Goal: Task Accomplishment & Management: Manage account settings

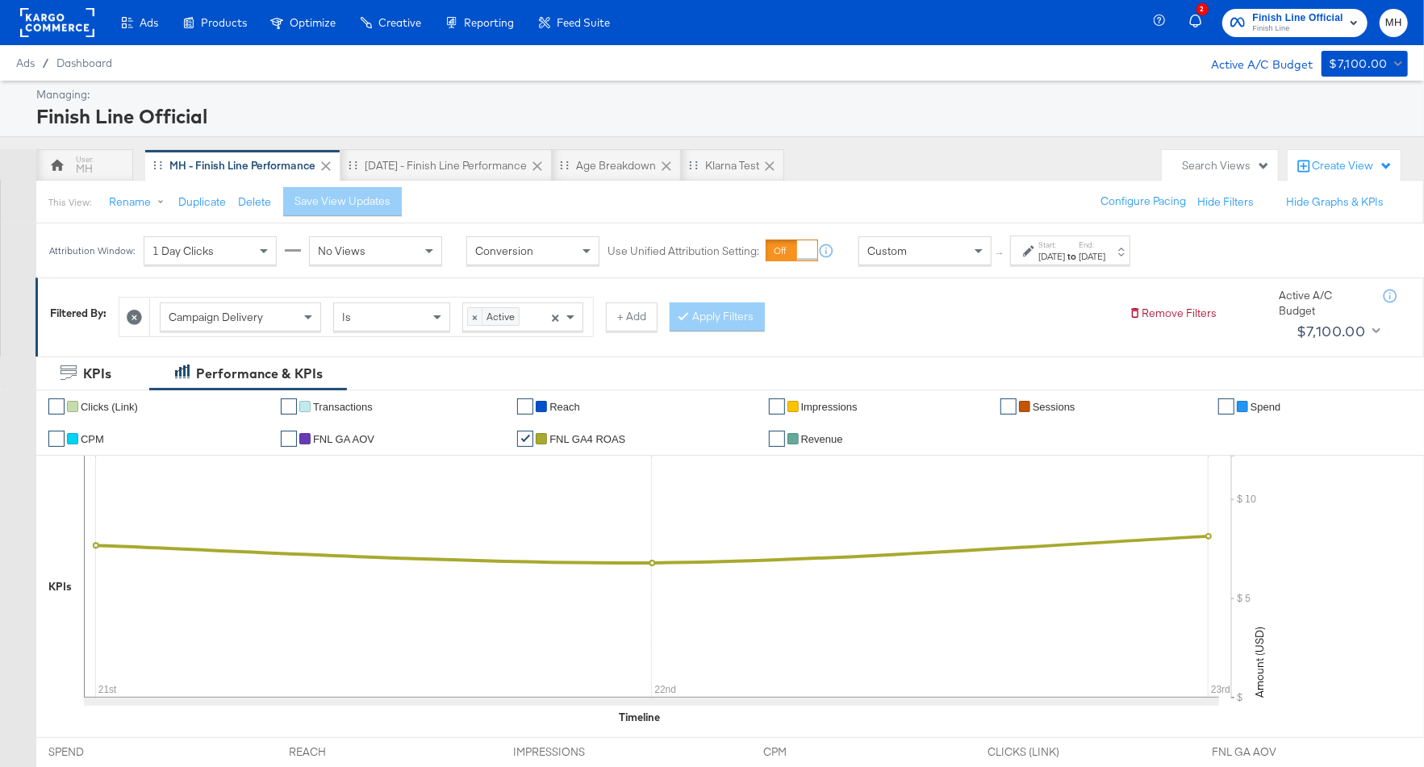
click at [1106, 245] on label "End:" at bounding box center [1092, 245] width 27 height 10
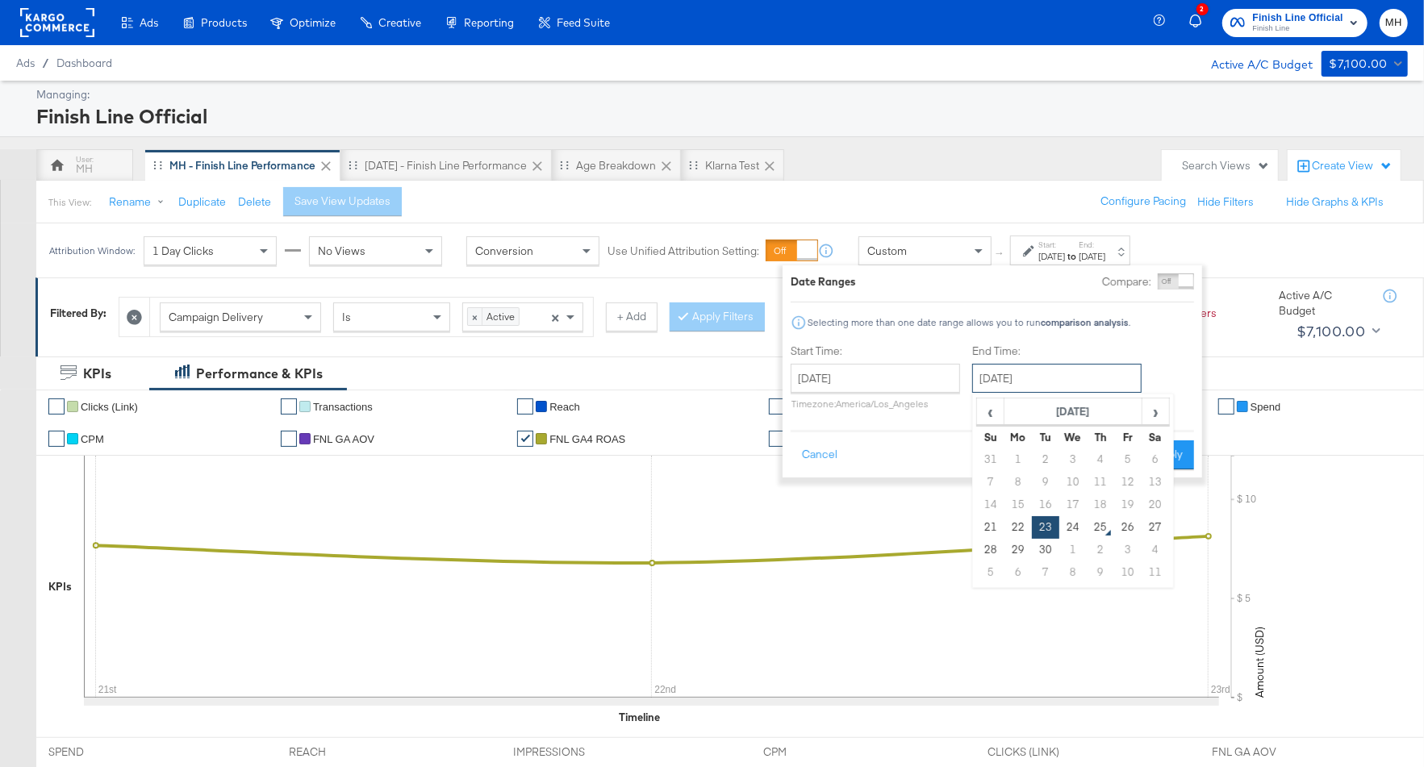
click at [1049, 374] on input "[DATE]" at bounding box center [1056, 378] width 169 height 29
click at [1074, 521] on td "24" at bounding box center [1073, 527] width 27 height 23
type input "[DATE]"
click at [1163, 455] on button "Apply" at bounding box center [1168, 455] width 51 height 29
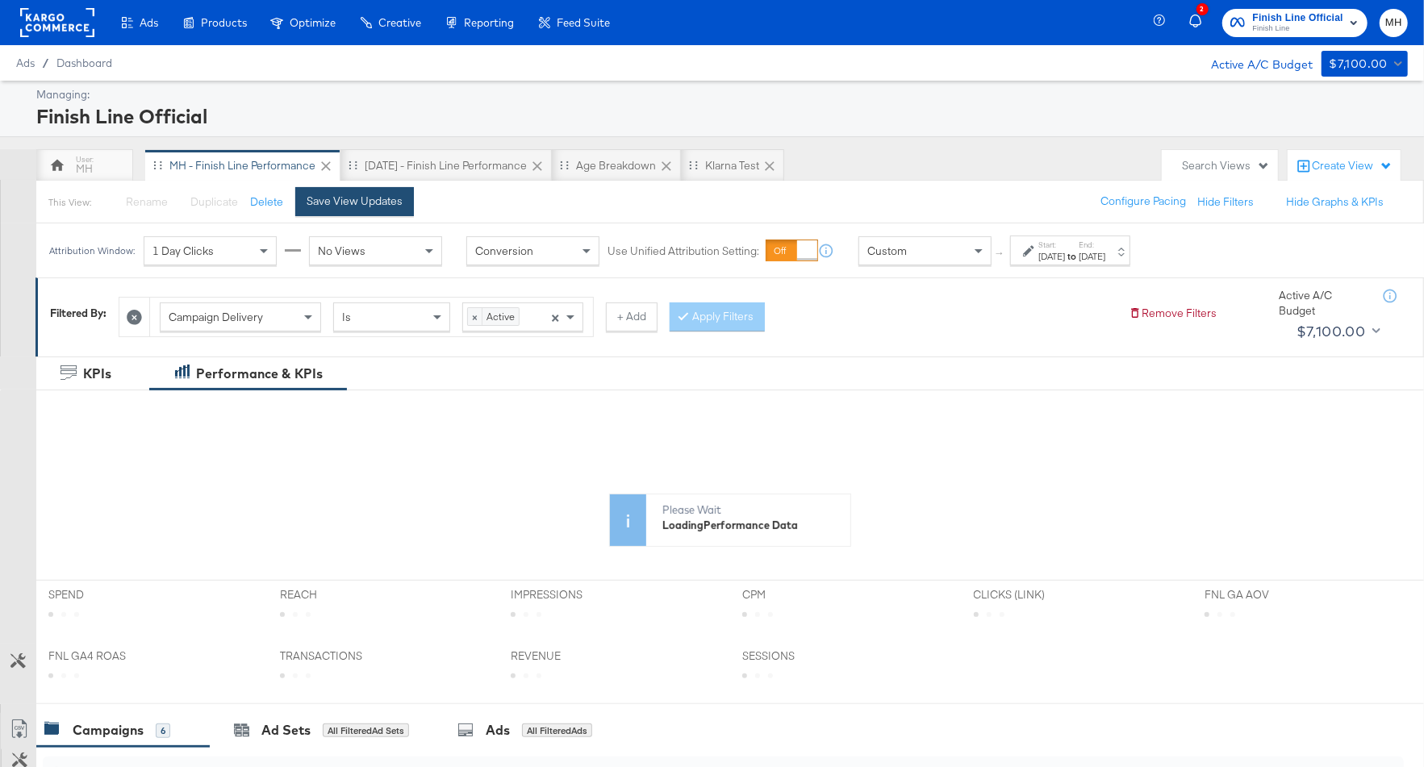
click at [383, 208] on button "Save View Updates" at bounding box center [354, 201] width 119 height 29
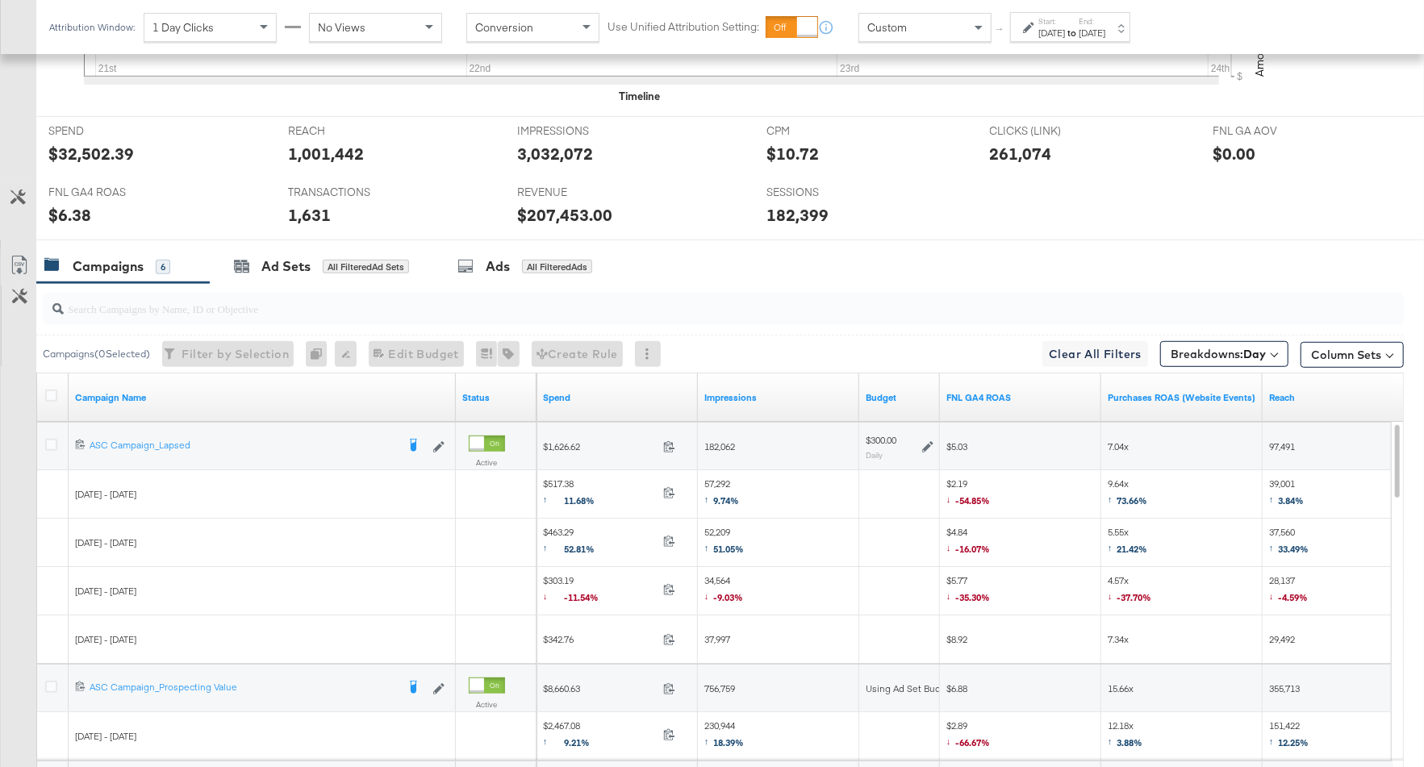
click at [1035, 391] on link "FNL GA4 ROAS" at bounding box center [1021, 397] width 148 height 13
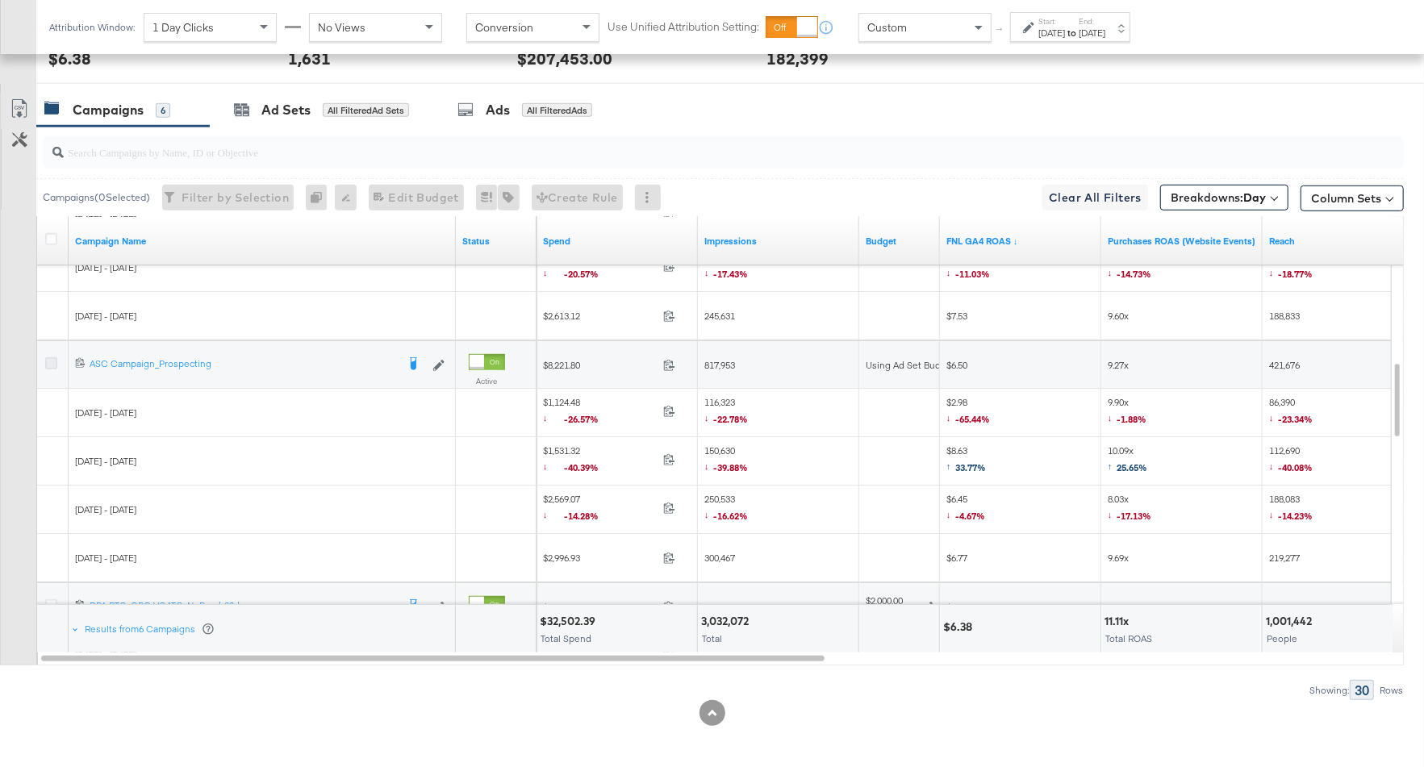
click at [47, 360] on icon at bounding box center [51, 364] width 12 height 12
click at [0, 0] on input "checkbox" at bounding box center [0, 0] width 0 height 0
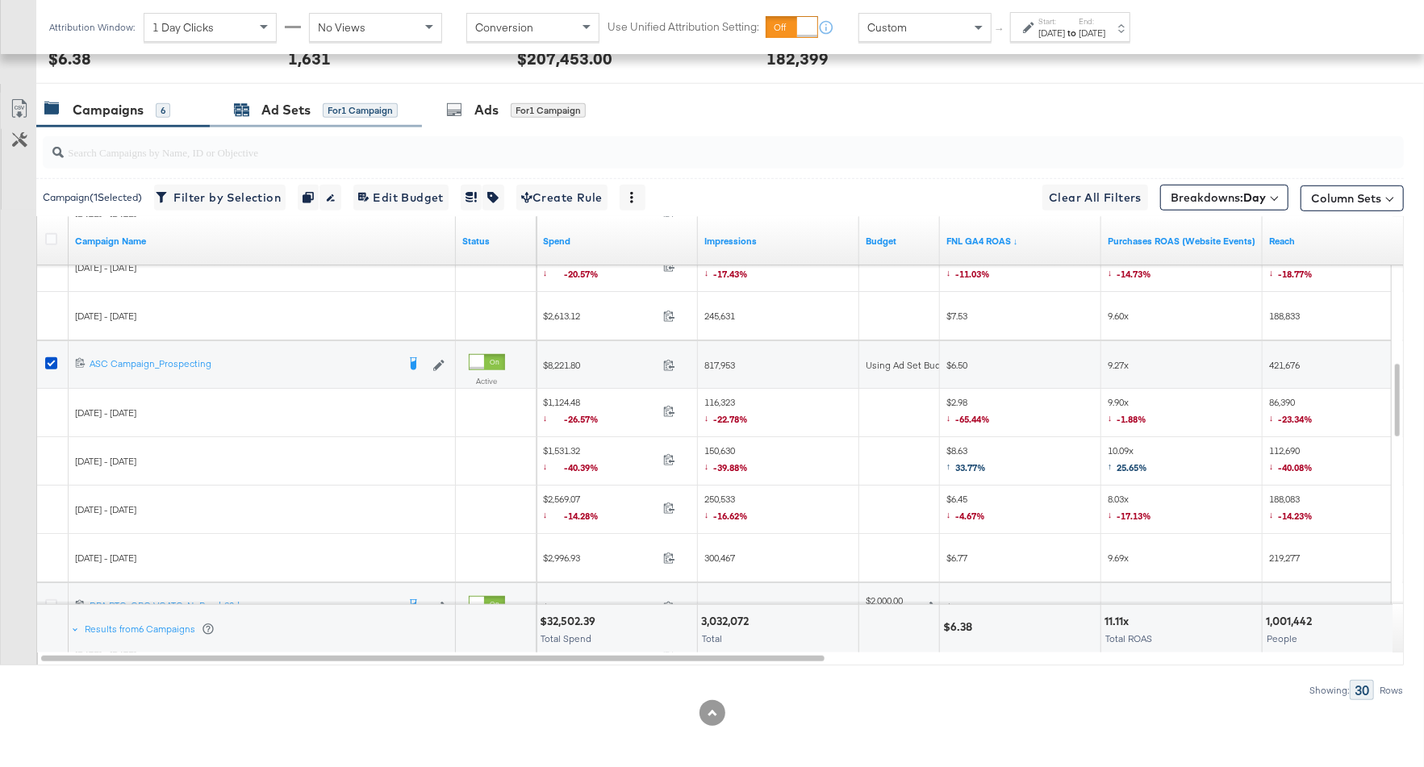
click at [306, 115] on div "Ad Sets" at bounding box center [285, 110] width 49 height 19
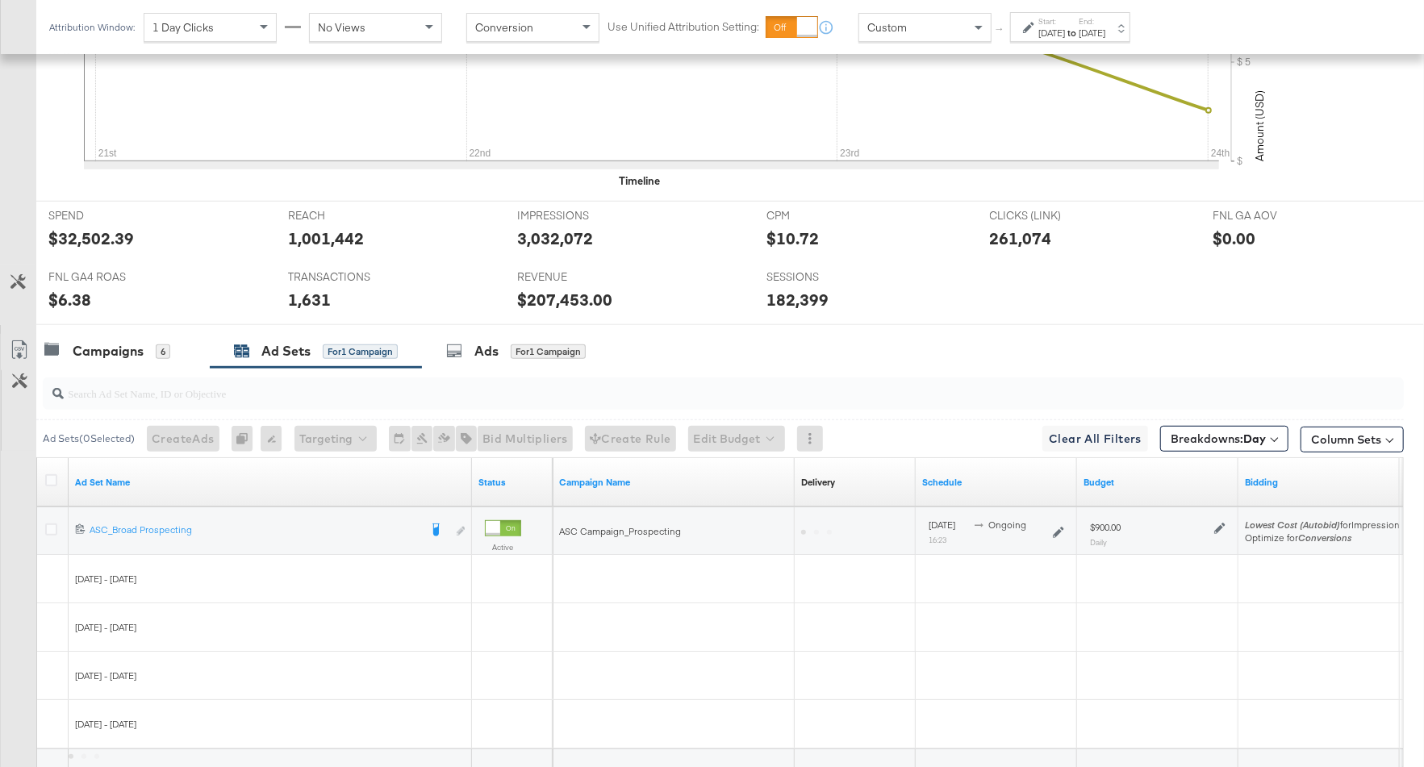
scroll to position [682, 0]
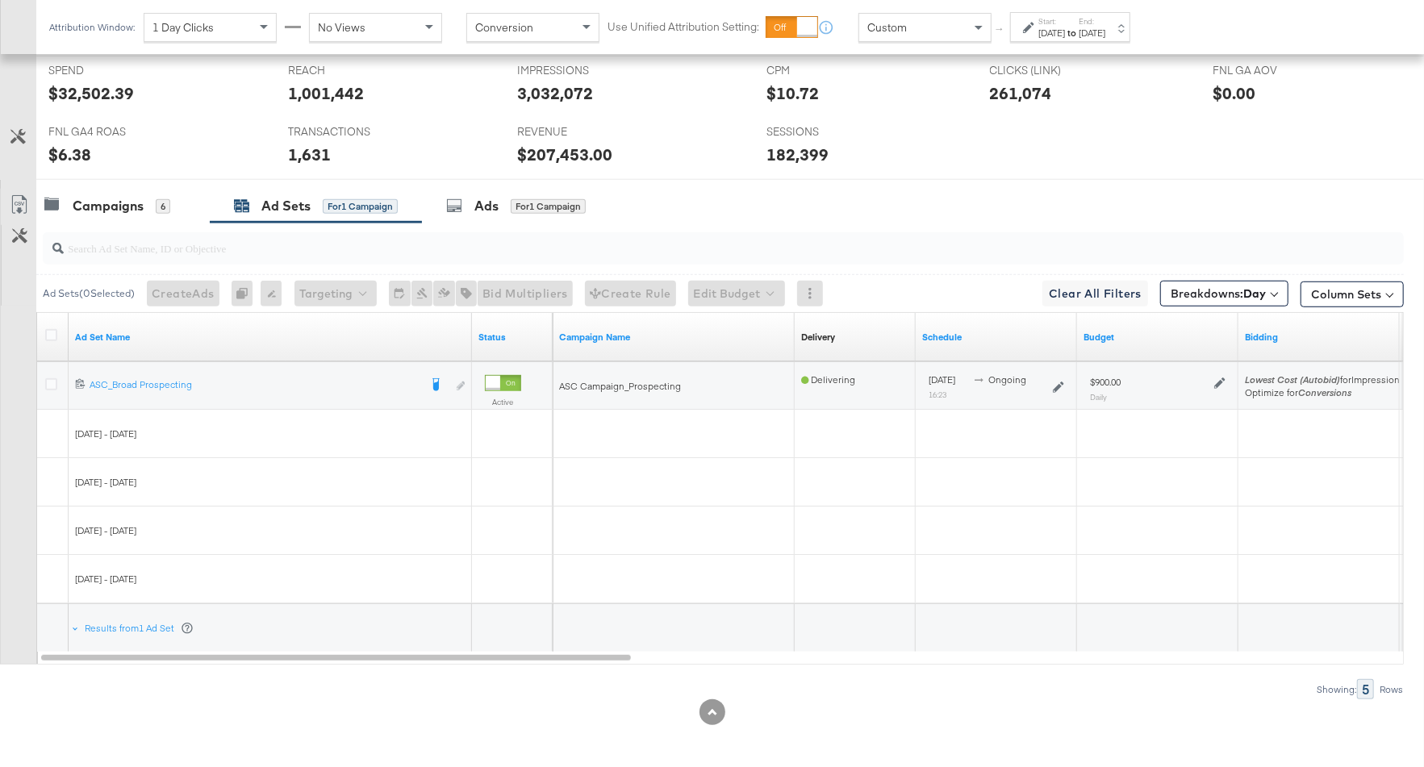
click at [127, 211] on div "Campaigns" at bounding box center [108, 206] width 71 height 19
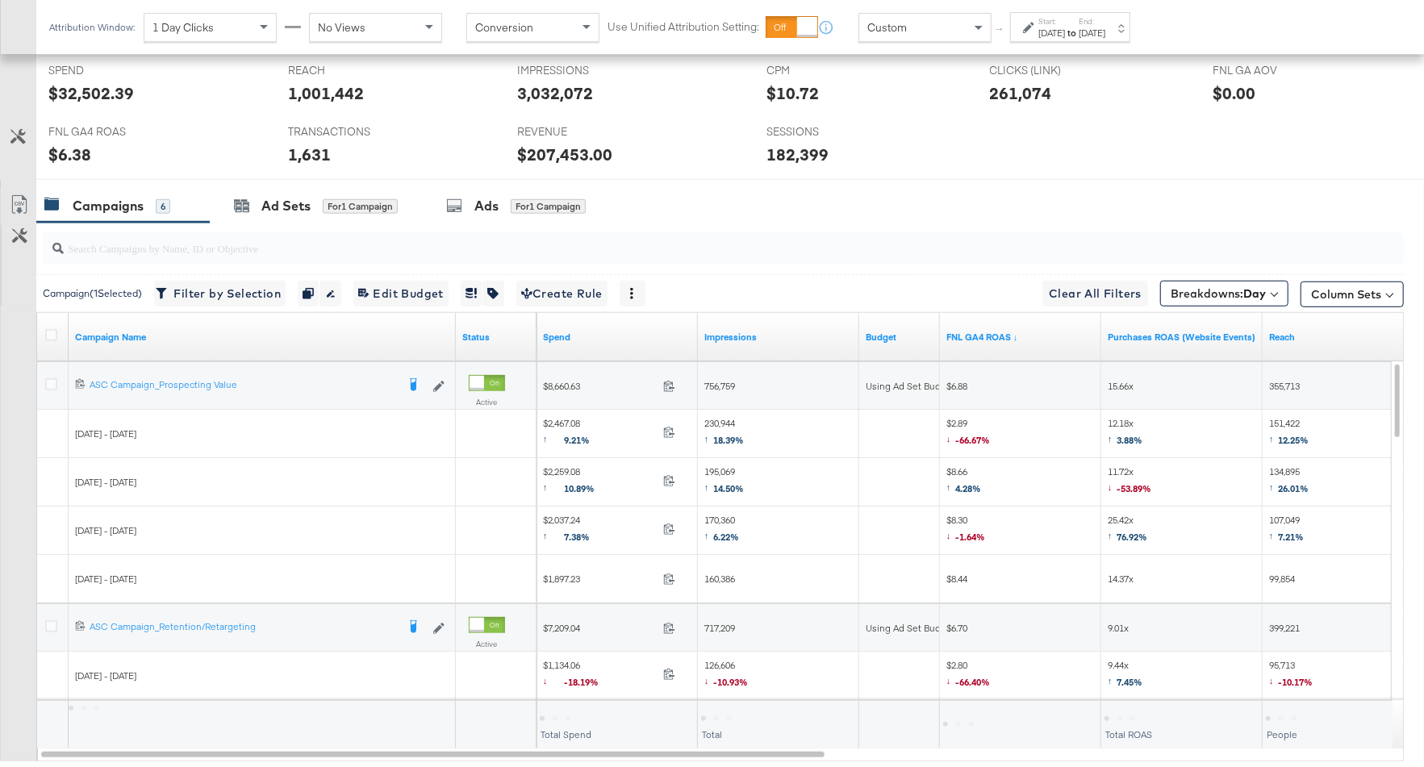
scroll to position [778, 0]
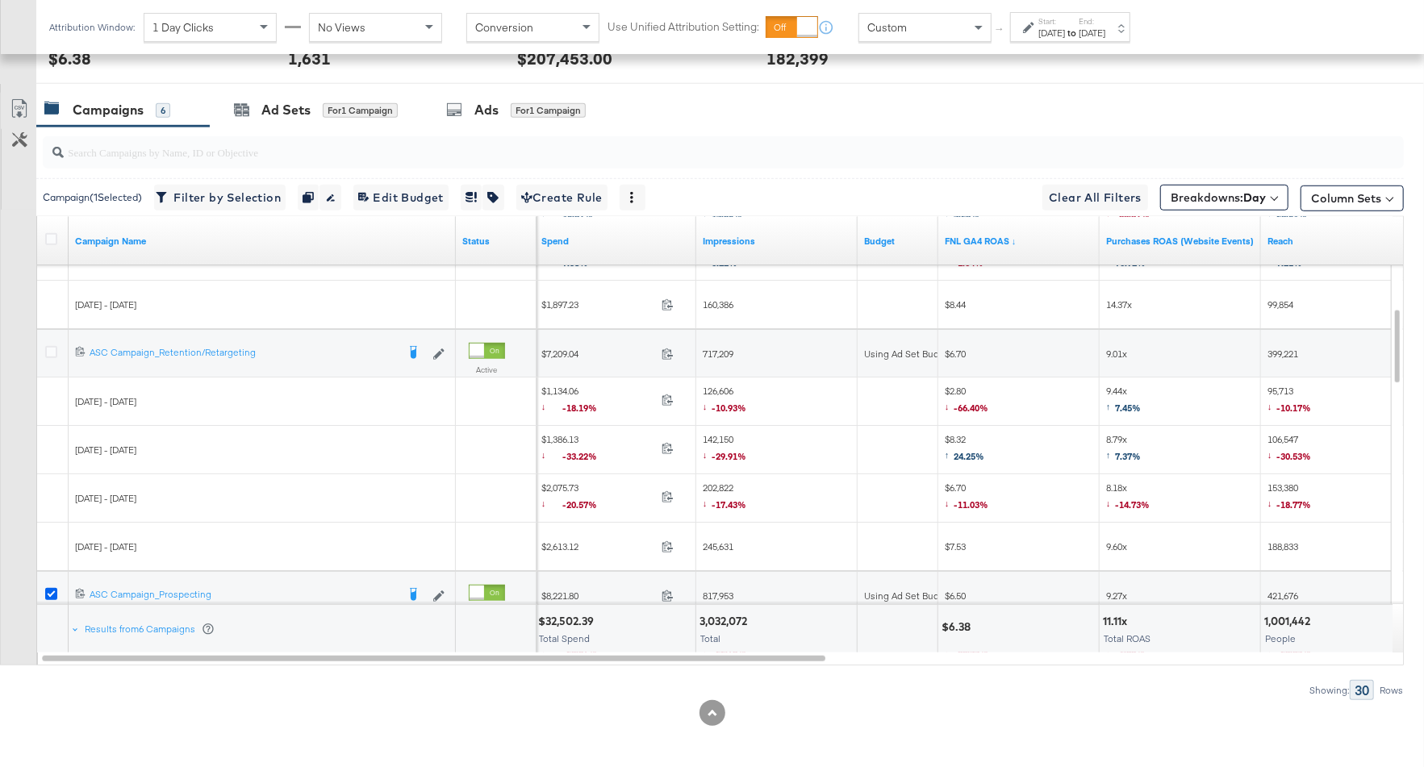
click at [50, 588] on icon at bounding box center [51, 594] width 12 height 12
click at [0, 0] on input "checkbox" at bounding box center [0, 0] width 0 height 0
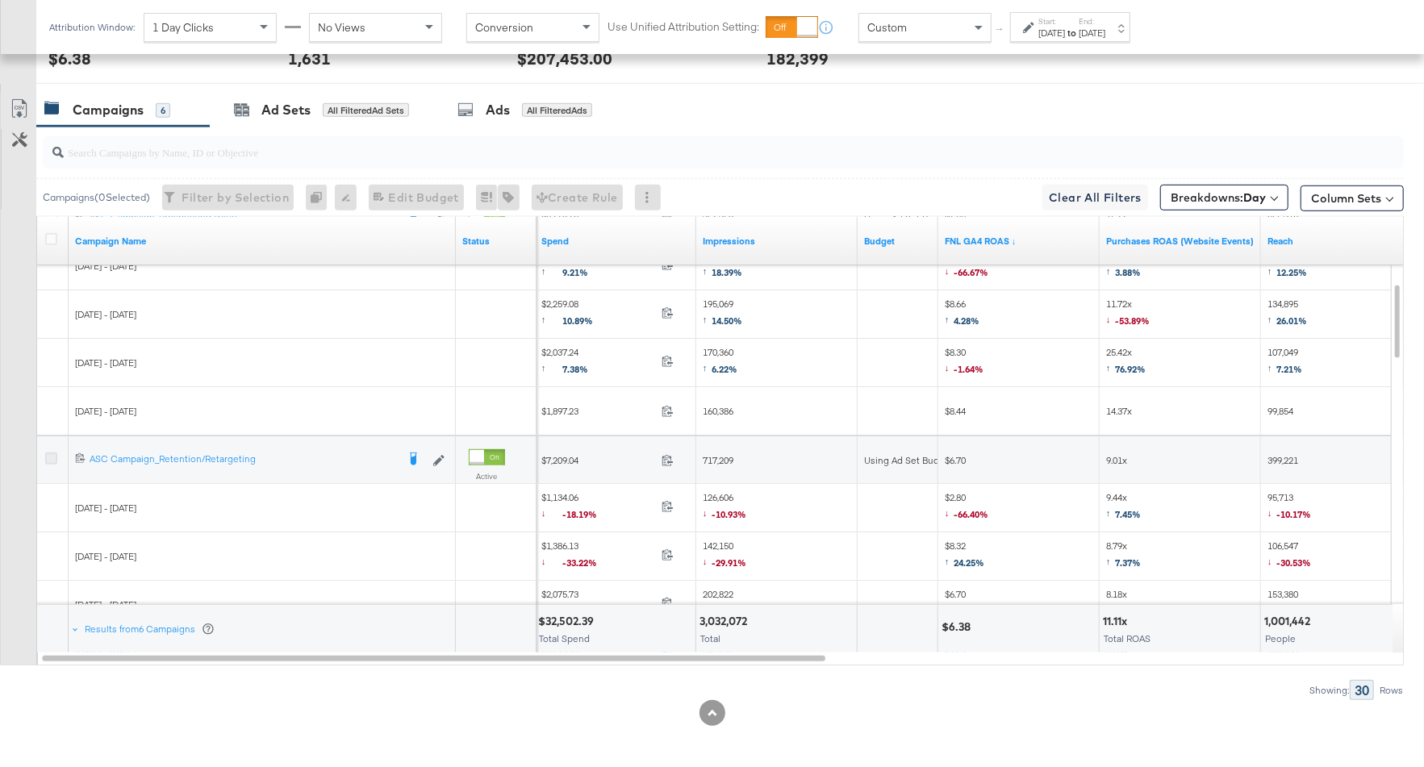
click at [53, 457] on icon at bounding box center [51, 459] width 12 height 12
click at [0, 0] on input "checkbox" at bounding box center [0, 0] width 0 height 0
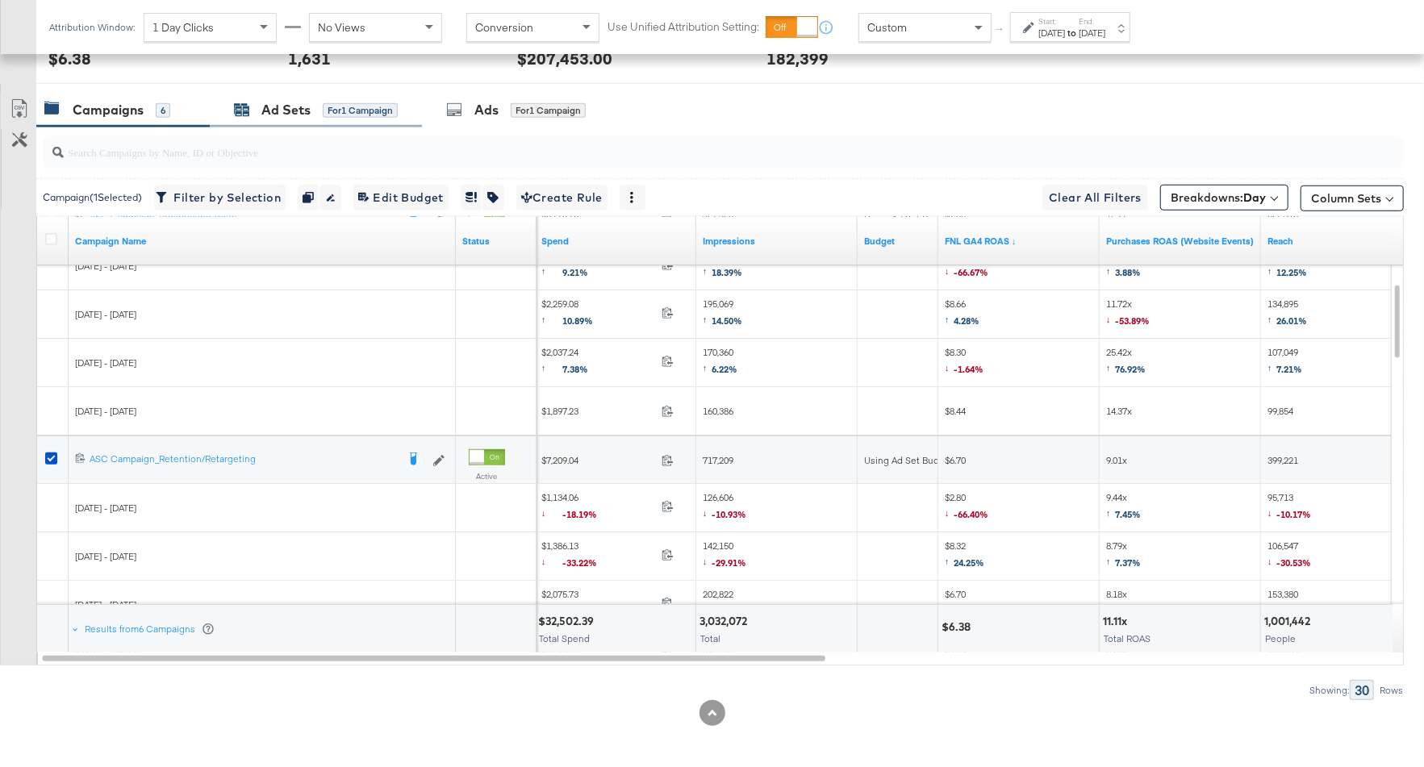
click at [306, 115] on div "Ad Sets" at bounding box center [285, 110] width 49 height 19
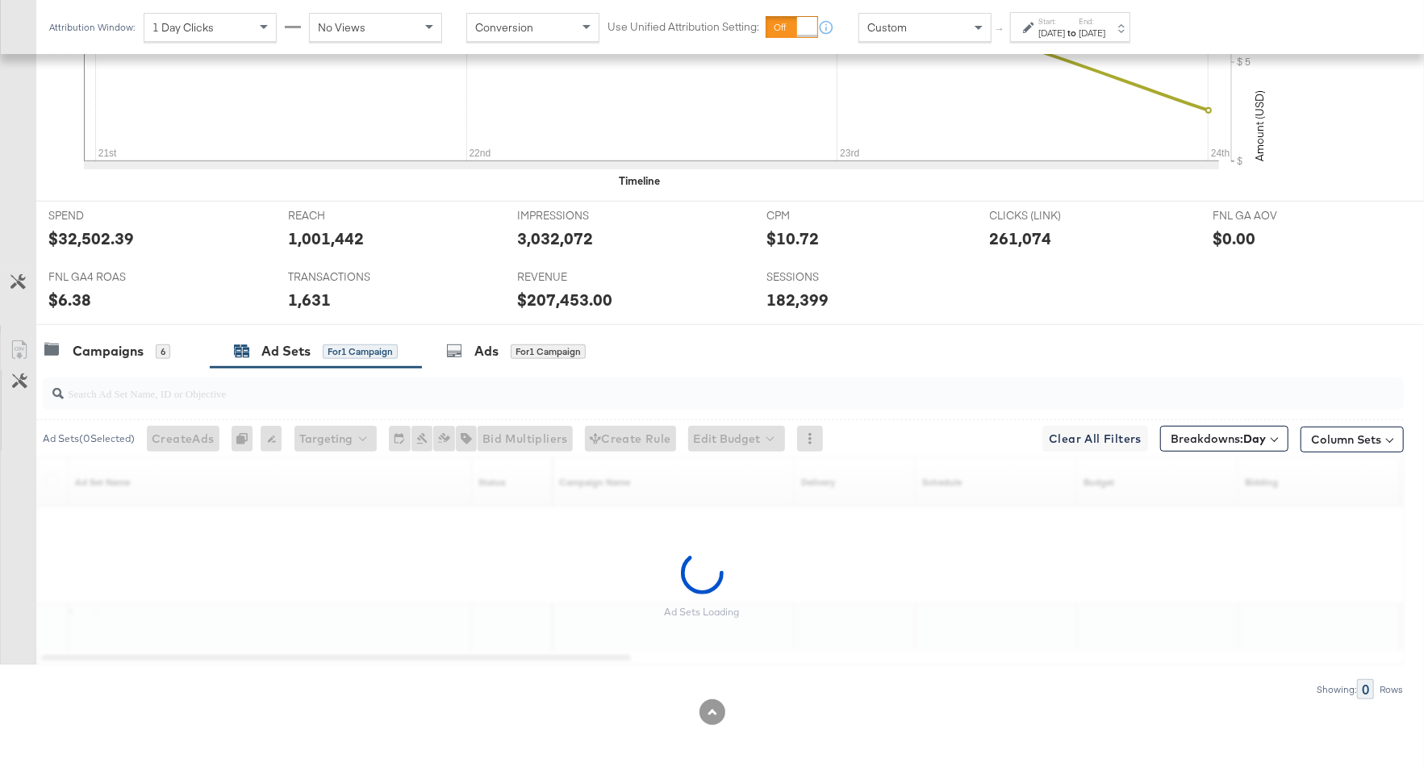
scroll to position [682, 0]
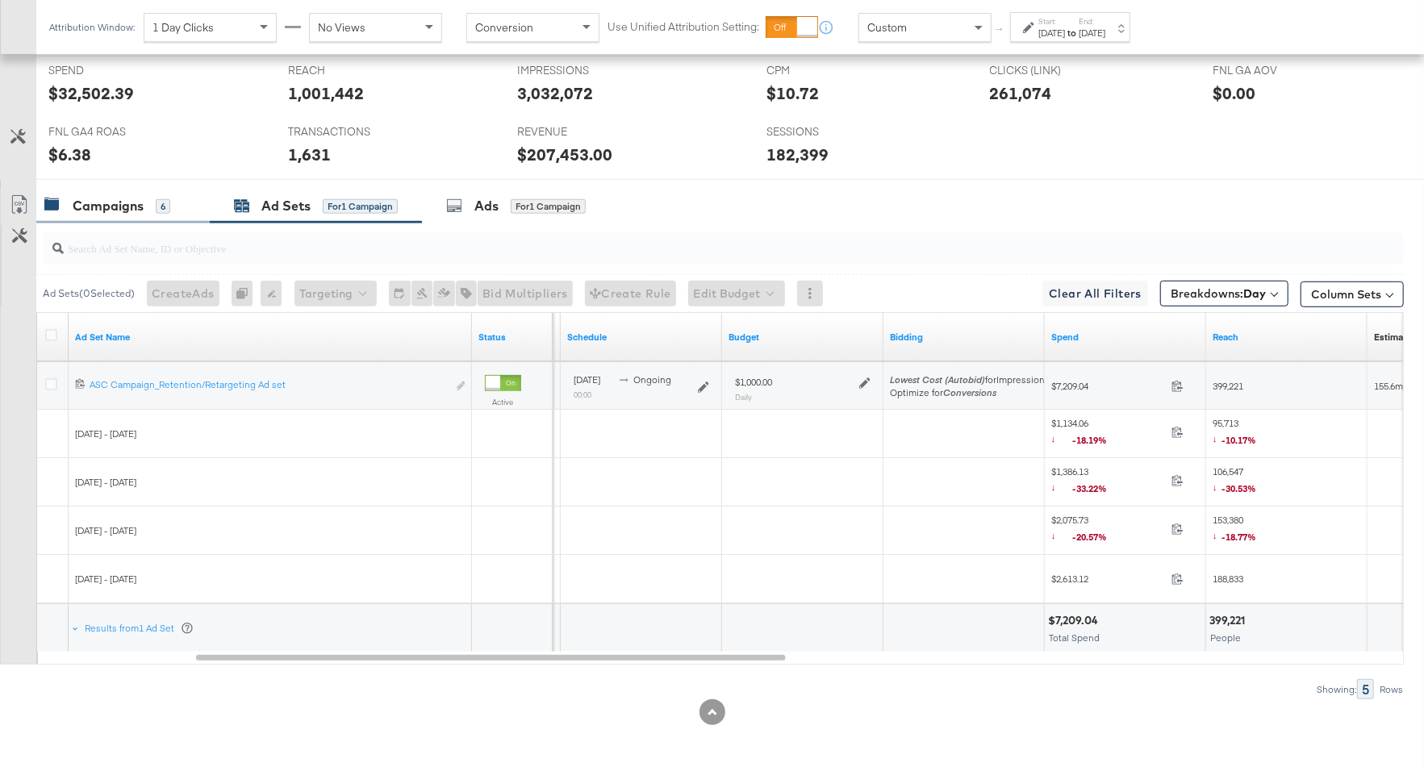
click at [131, 191] on div "Campaigns 6" at bounding box center [123, 206] width 174 height 35
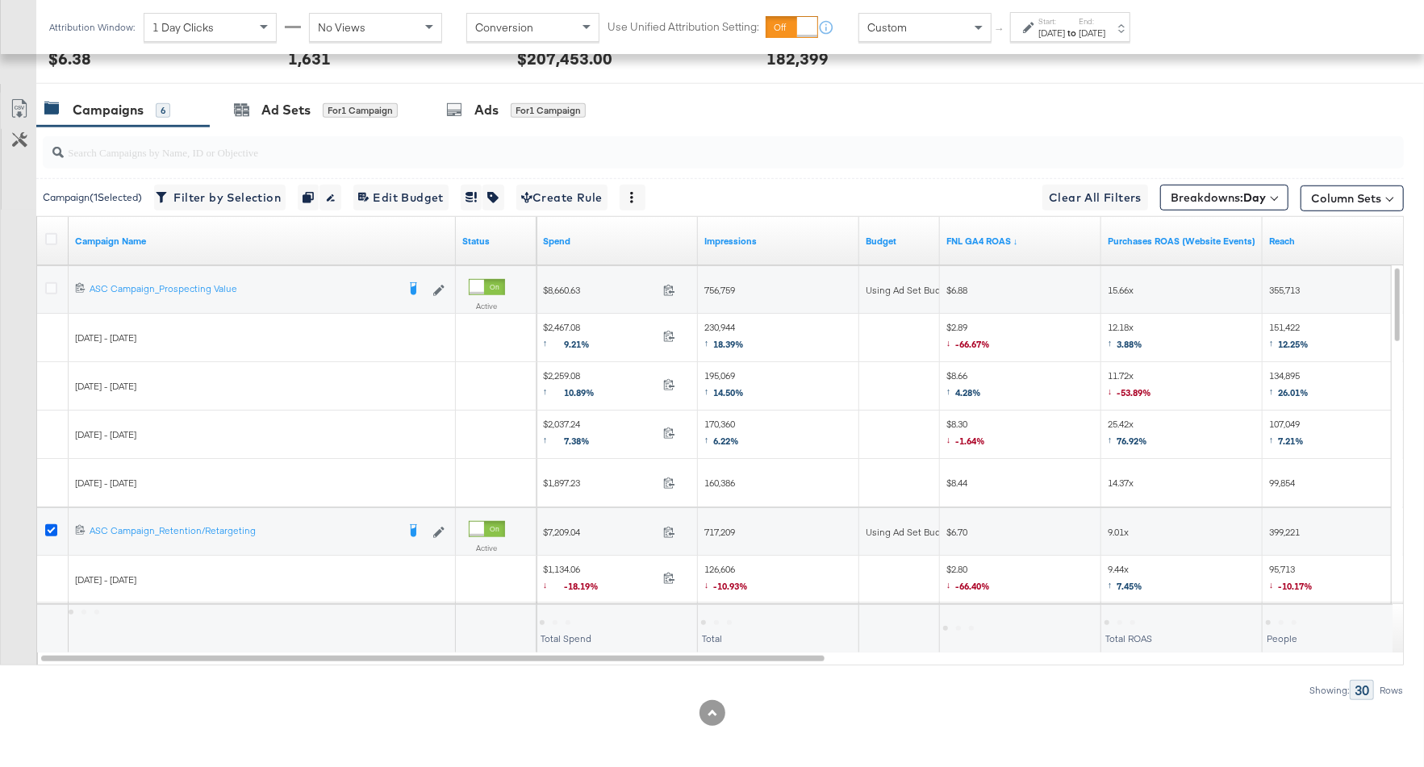
click at [48, 525] on icon at bounding box center [51, 531] width 12 height 12
click at [0, 0] on input "checkbox" at bounding box center [0, 0] width 0 height 0
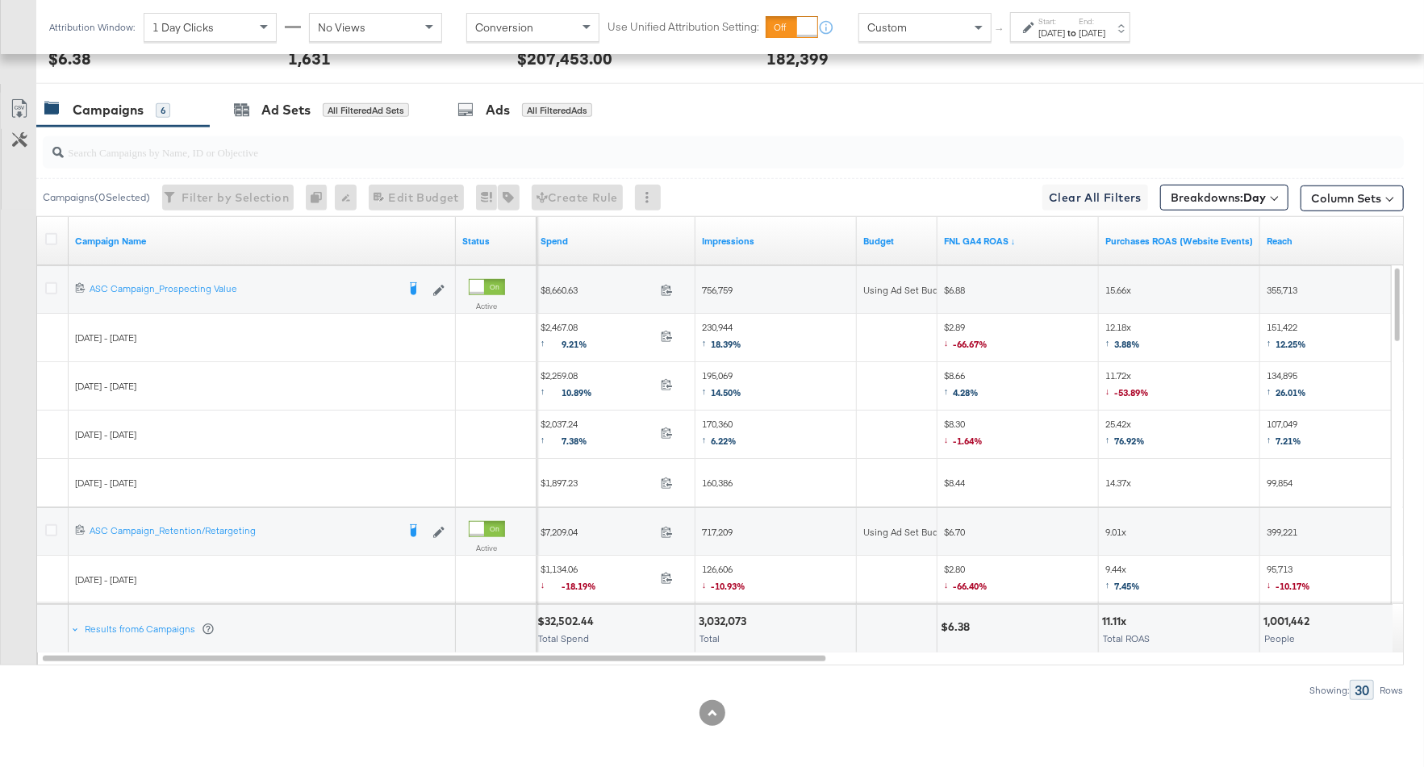
scroll to position [758, 0]
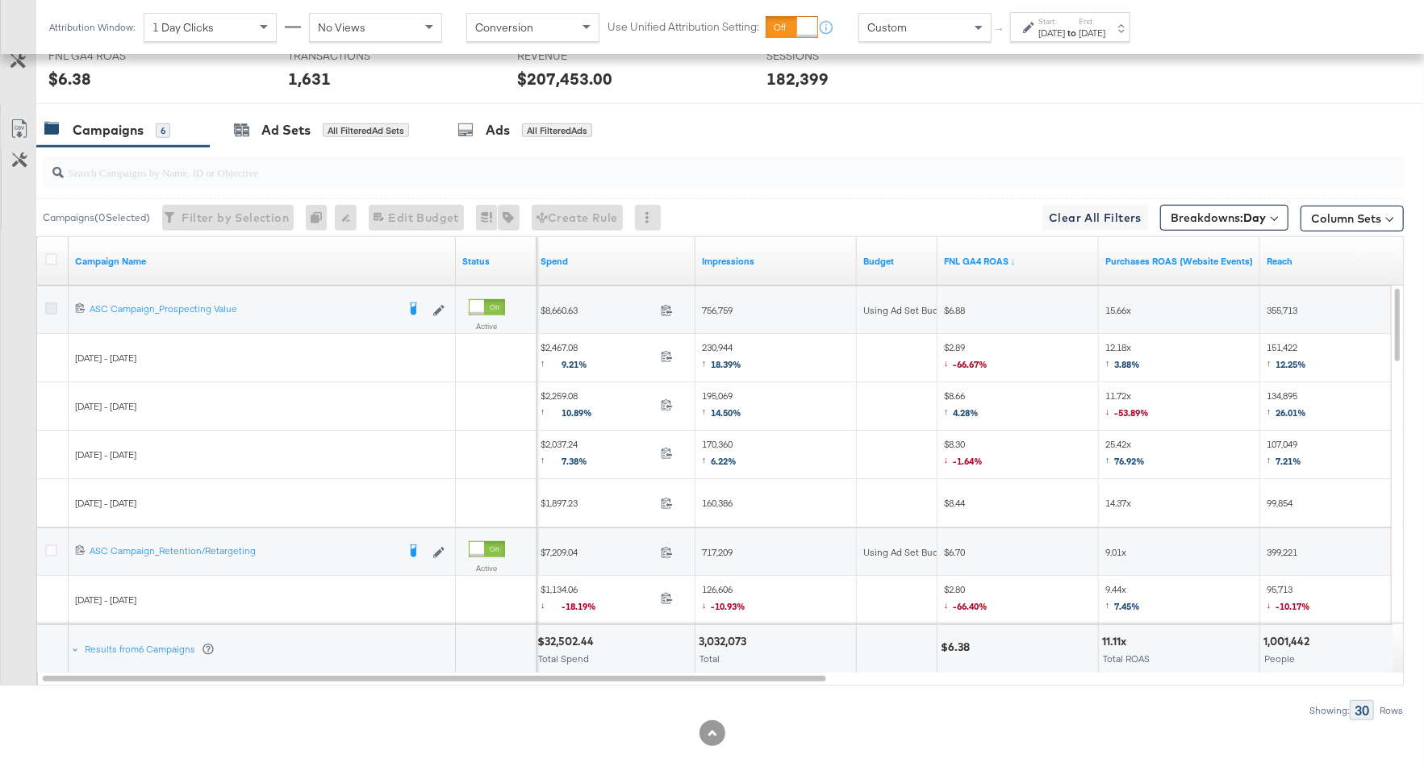
click at [52, 307] on icon at bounding box center [51, 309] width 12 height 12
click at [0, 0] on input "checkbox" at bounding box center [0, 0] width 0 height 0
click at [305, 116] on div "Ad Sets for 1 Campaign" at bounding box center [316, 130] width 212 height 35
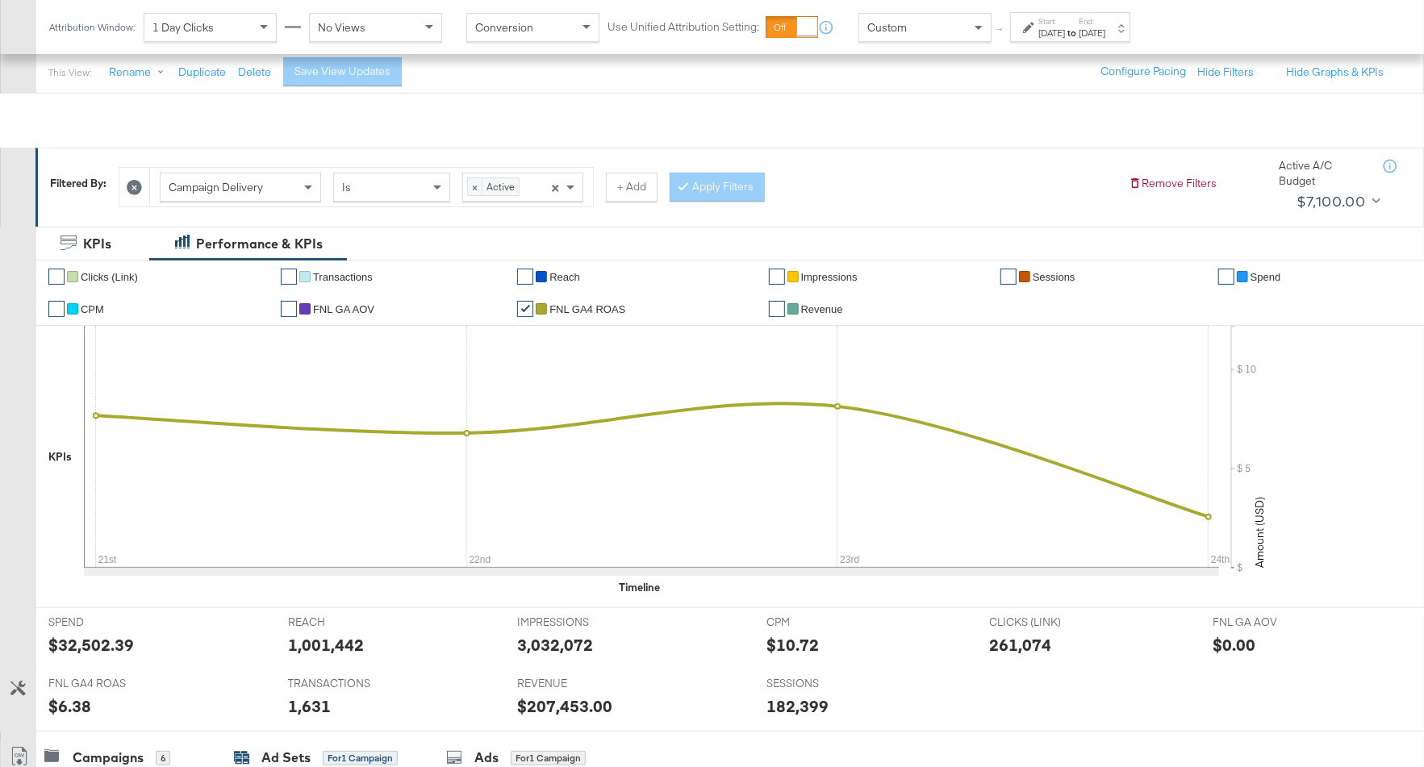
scroll to position [0, 0]
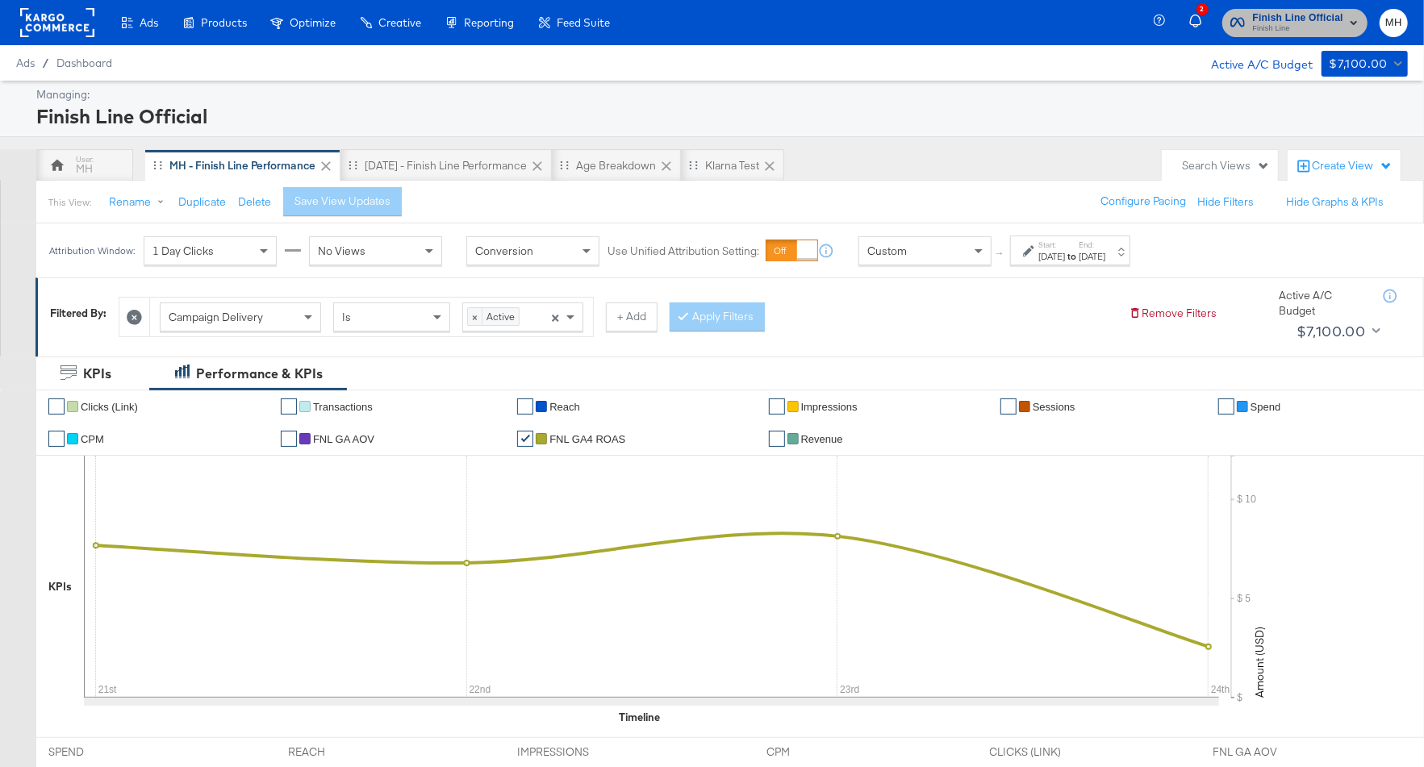
click at [1328, 25] on span "Finish Line" at bounding box center [1298, 29] width 90 height 13
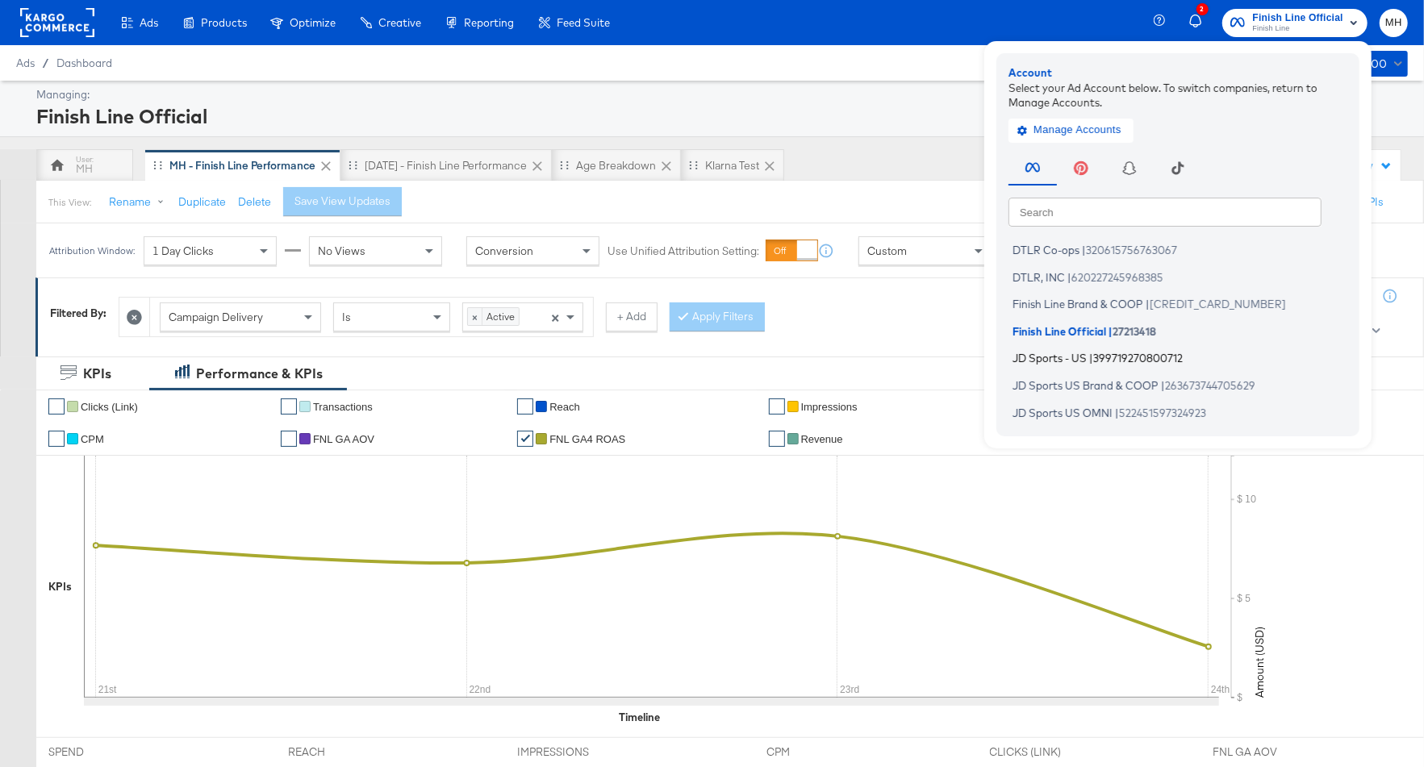
click at [1094, 363] on span "|" at bounding box center [1091, 358] width 4 height 13
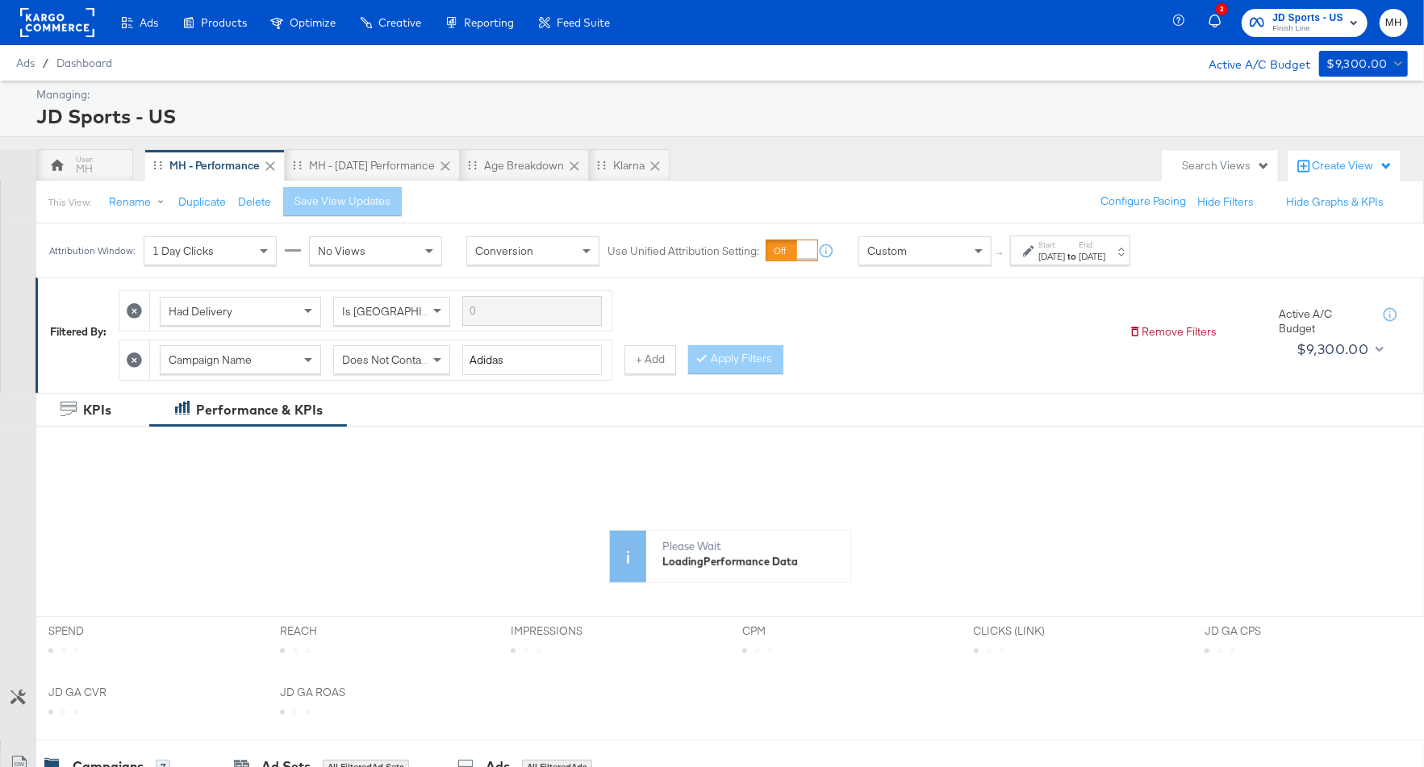
click at [1079, 251] on strong "to" at bounding box center [1072, 256] width 14 height 12
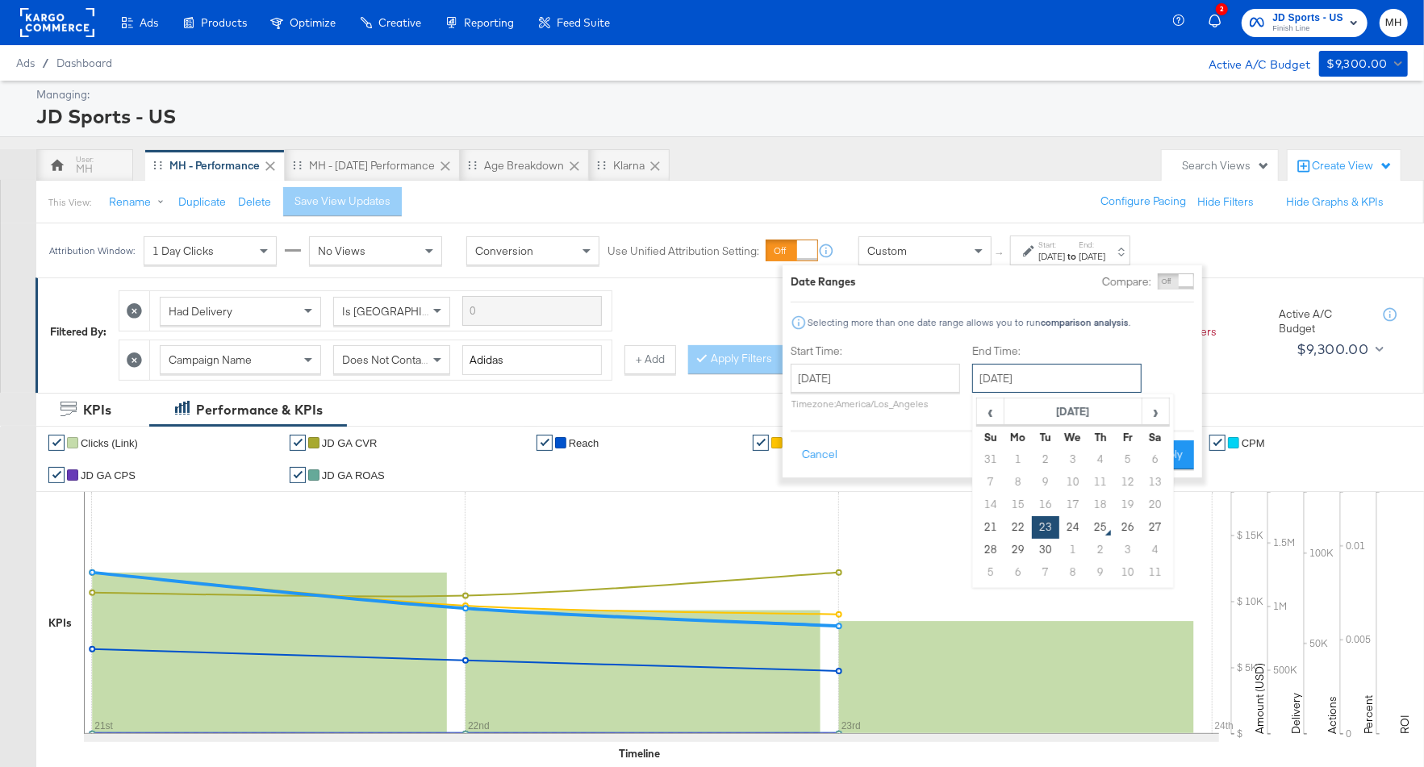
click at [1034, 372] on input "[DATE]" at bounding box center [1056, 378] width 169 height 29
click at [1077, 530] on td "24" at bounding box center [1073, 527] width 27 height 23
type input "[DATE]"
click at [1167, 462] on button "Apply" at bounding box center [1168, 455] width 51 height 29
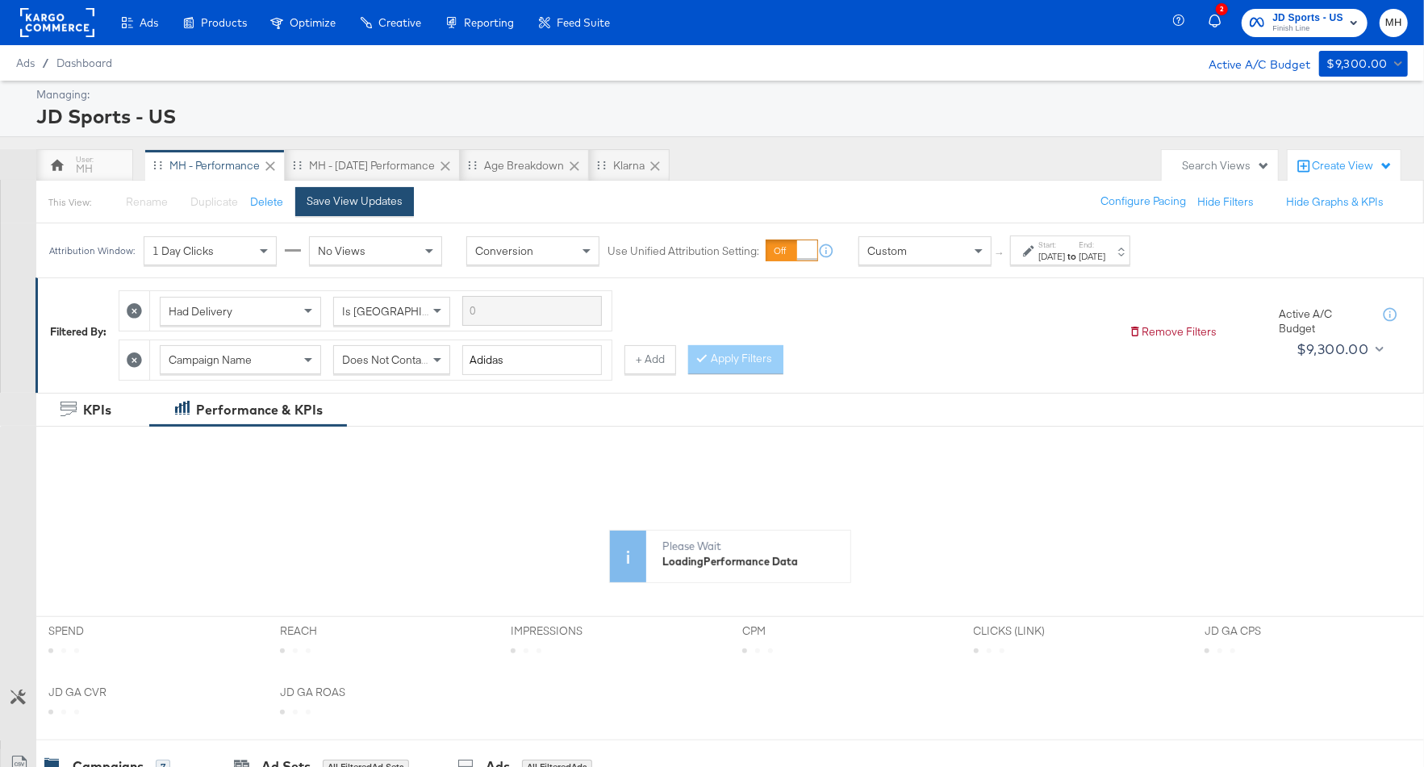
click at [358, 203] on div "Save View Updates" at bounding box center [355, 201] width 96 height 15
